Goal: Information Seeking & Learning: Learn about a topic

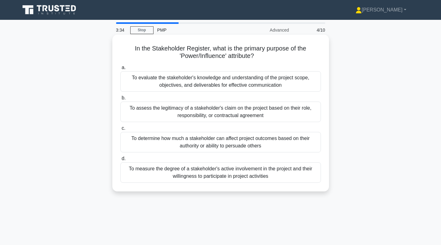
click at [196, 144] on div "To determine how much a stakeholder can affect project outcomes based on their …" at bounding box center [220, 142] width 200 height 20
click at [120, 130] on input "c. To determine how much a stakeholder can affect project outcomes based on the…" at bounding box center [120, 128] width 0 height 4
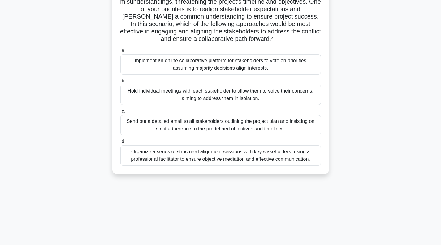
scroll to position [89, 0]
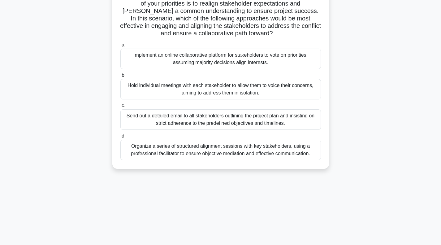
click at [202, 152] on div "Organize a series of structured alignment sessions with key stakeholders, using…" at bounding box center [220, 149] width 200 height 20
click at [120, 138] on input "d. Organize a series of structured alignment sessions with key stakeholders, us…" at bounding box center [120, 136] width 0 height 4
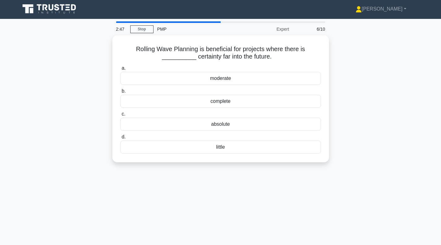
scroll to position [0, 0]
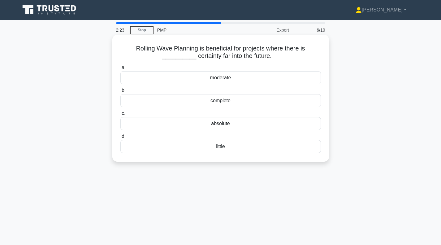
click at [224, 147] on div "little" at bounding box center [220, 146] width 200 height 13
click at [120, 138] on input "d. little" at bounding box center [120, 136] width 0 height 4
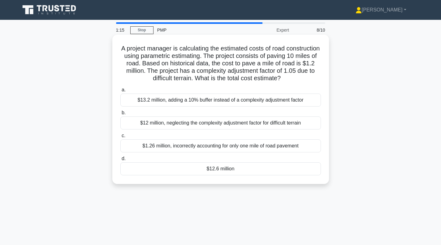
click at [213, 168] on div "$12.6 million" at bounding box center [220, 168] width 200 height 13
click at [120, 160] on input "d. $12.6 million" at bounding box center [120, 158] width 0 height 4
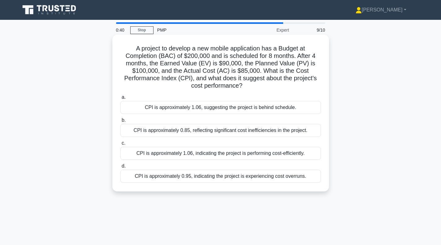
click at [194, 155] on div "CPI is approximately 1.06, indicating the project is performing cost-efficientl…" at bounding box center [220, 153] width 200 height 13
click at [120, 145] on input "c. CPI is approximately 1.06, indicating the project is performing cost-efficie…" at bounding box center [120, 143] width 0 height 4
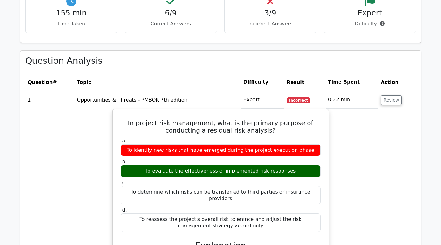
scroll to position [309, 0]
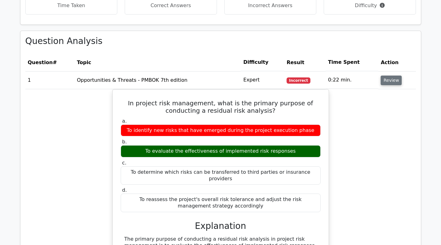
click at [395, 83] on button "Review" at bounding box center [390, 80] width 21 height 10
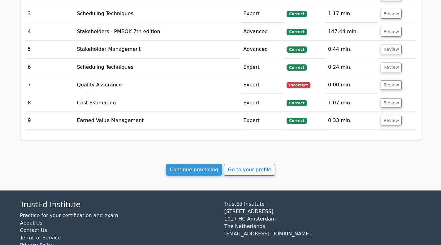
scroll to position [429, 0]
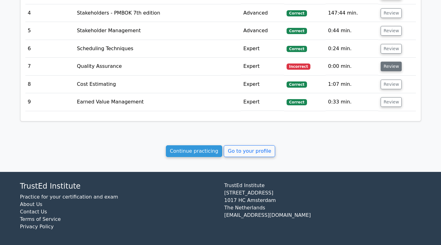
click at [389, 66] on button "Review" at bounding box center [390, 67] width 21 height 10
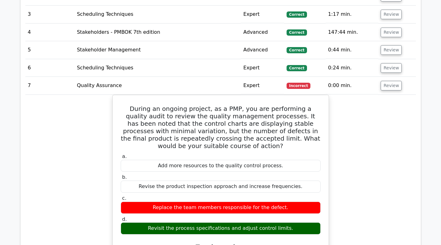
scroll to position [398, 0]
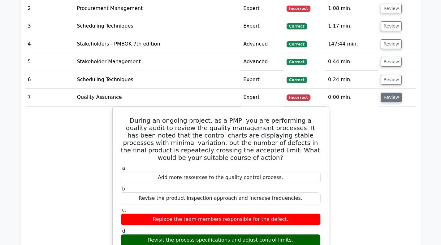
click at [387, 97] on button "Review" at bounding box center [390, 97] width 21 height 10
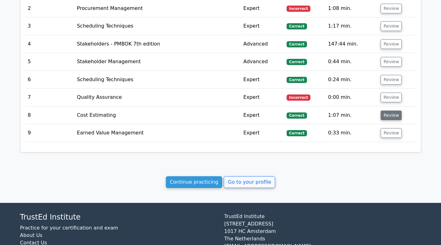
click at [386, 120] on button "Review" at bounding box center [390, 115] width 21 height 10
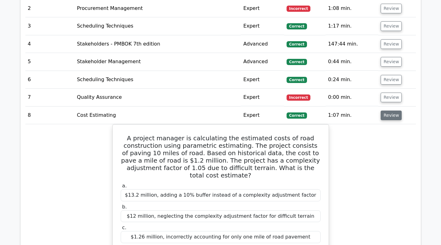
click at [388, 114] on button "Review" at bounding box center [390, 115] width 21 height 10
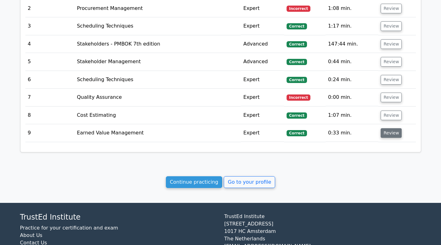
click at [388, 137] on button "Review" at bounding box center [390, 133] width 21 height 10
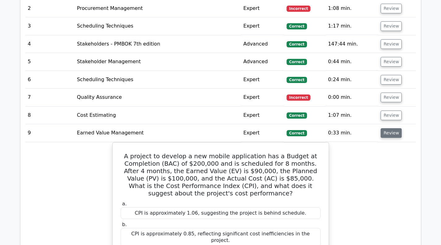
click at [392, 132] on button "Review" at bounding box center [390, 133] width 21 height 10
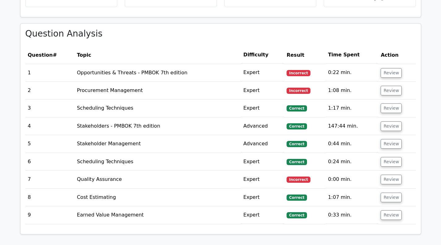
scroll to position [306, 0]
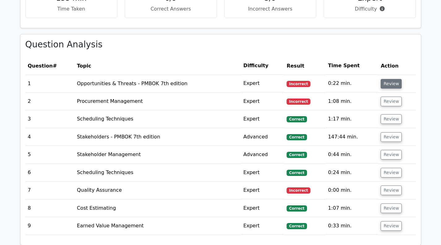
click at [394, 83] on button "Review" at bounding box center [390, 84] width 21 height 10
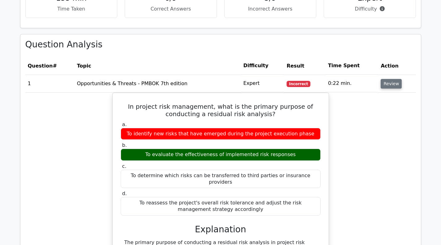
click at [390, 83] on button "Review" at bounding box center [390, 84] width 21 height 10
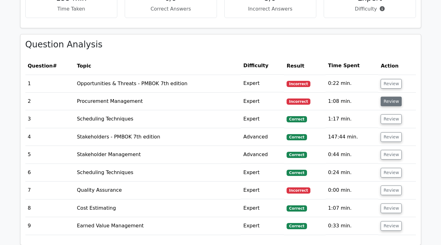
click at [386, 101] on button "Review" at bounding box center [390, 101] width 21 height 10
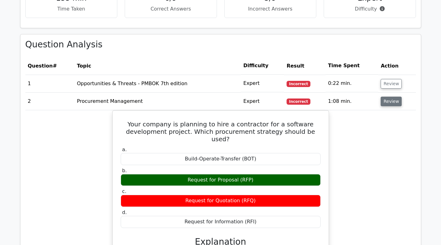
click at [393, 104] on button "Review" at bounding box center [390, 101] width 21 height 10
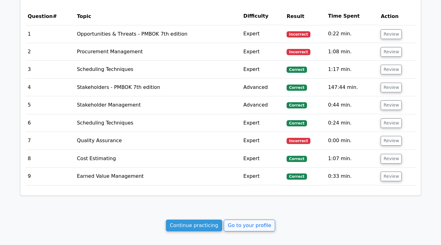
scroll to position [429, 0]
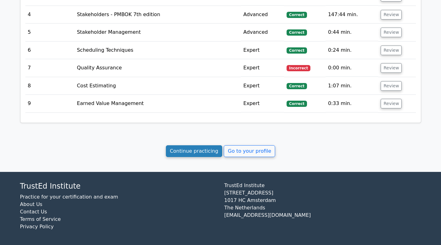
click at [190, 153] on link "Continue practicing" at bounding box center [194, 151] width 57 height 12
